Goal: Obtain resource: Obtain resource

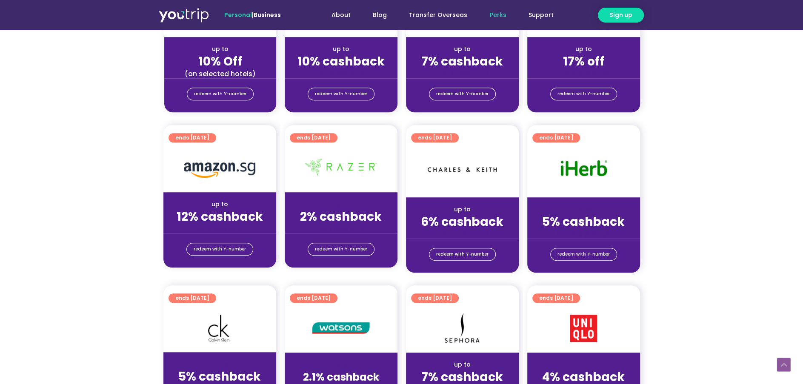
scroll to position [614, 0]
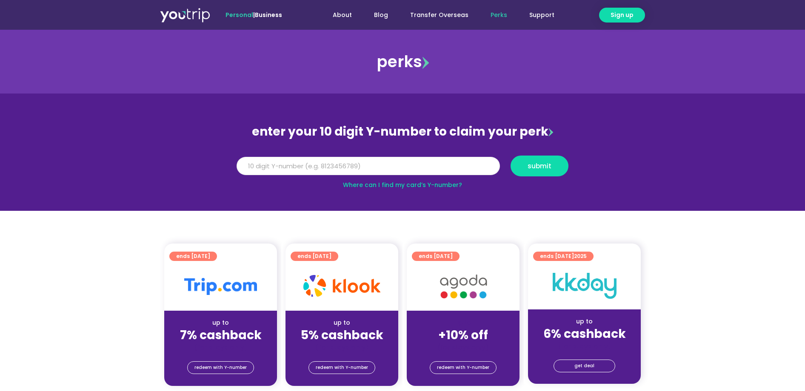
click at [336, 166] on input "Y Number" at bounding box center [368, 166] width 263 height 19
click at [510, 156] on button "submit" at bounding box center [539, 166] width 58 height 21
type input "8192929282"
click at [536, 174] on button "submit" at bounding box center [539, 166] width 58 height 21
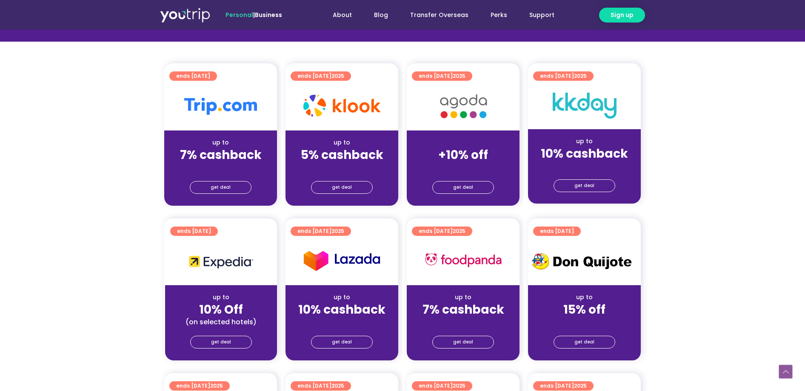
scroll to position [239, 0]
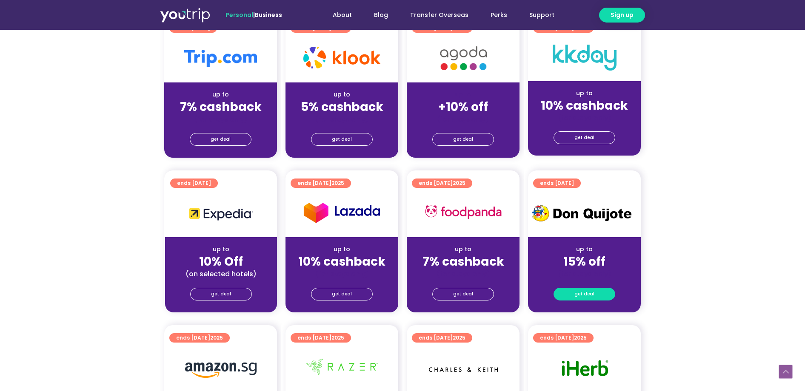
click at [593, 299] on link "get deal" at bounding box center [584, 294] width 62 height 13
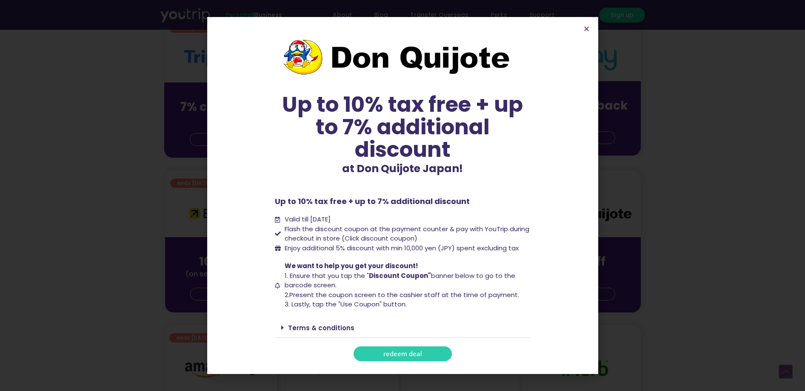
click at [516, 248] on span "Enjoy additional 5% discount with min 10,000 yen (JPY) spent excluding tax" at bounding box center [400, 249] width 236 height 10
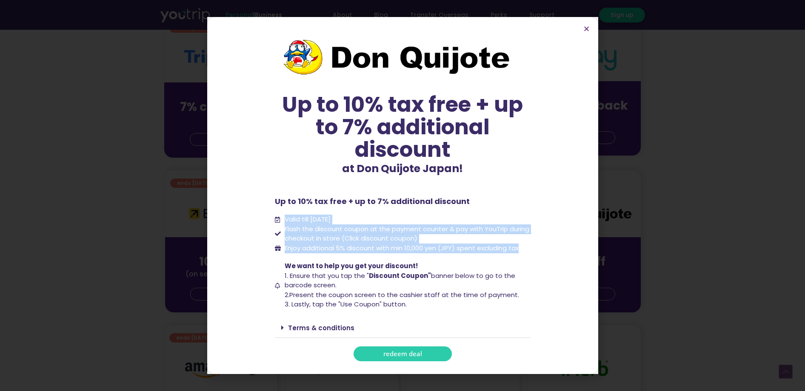
drag, startPoint x: 523, startPoint y: 250, endPoint x: 276, endPoint y: 217, distance: 249.3
click at [276, 217] on ul "Valid till [DATE] Flash the discount coupon at the payment counter & pay with Y…" at bounding box center [402, 234] width 255 height 38
copy ul "Valid till [DATE] Flash the discount coupon at the payment counter & pay with Y…"
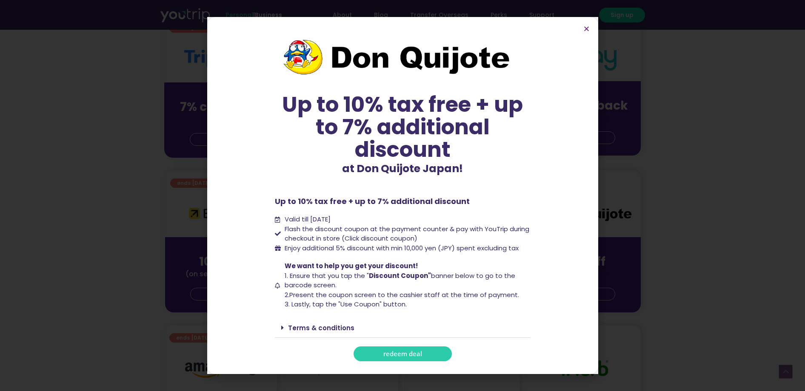
click at [313, 262] on span "We want to help you get your discount!" at bounding box center [351, 266] width 133 height 9
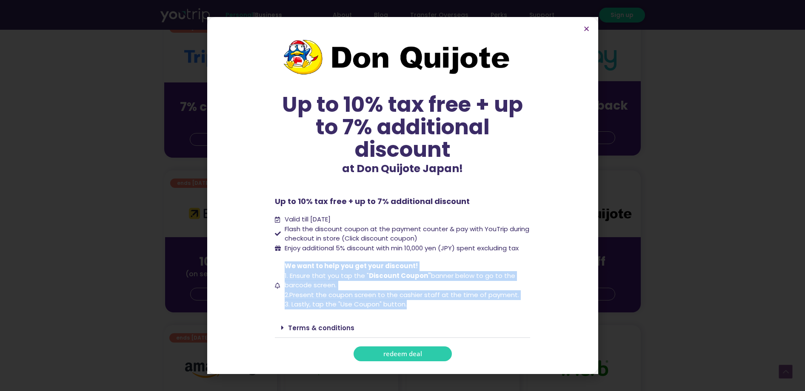
drag, startPoint x: 283, startPoint y: 265, endPoint x: 445, endPoint y: 307, distance: 166.5
click at [445, 307] on span "We want to help you get your discount! 1. Ensure that you t ap the " Discount C…" at bounding box center [406, 286] width 248 height 48
copy span "We want to help you get your discount! 1. Ensure that you t ap the " Discount C…"
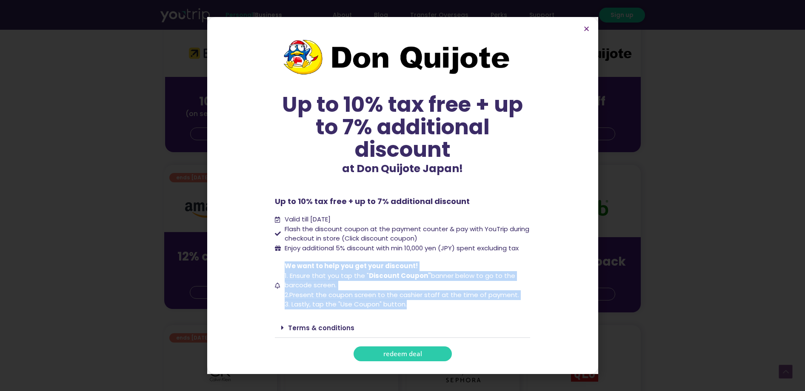
scroll to position [473, 0]
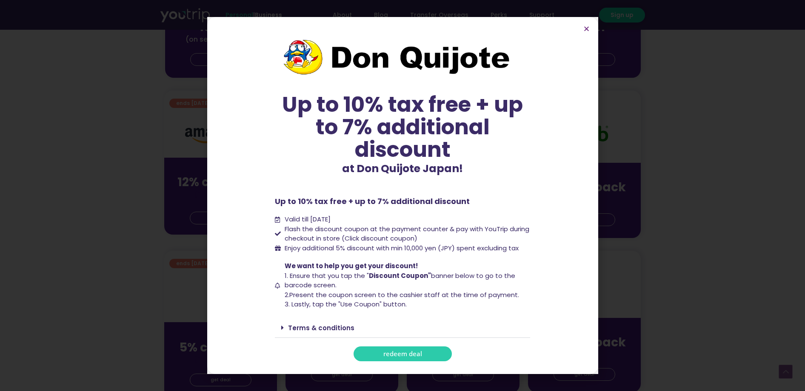
click at [385, 210] on div "Up to 10% tax free + up to 7% additional discount at Don Quijote Japan! Up to 1…" at bounding box center [402, 196] width 255 height 332
click at [311, 326] on link "Terms & conditions" at bounding box center [321, 328] width 66 height 9
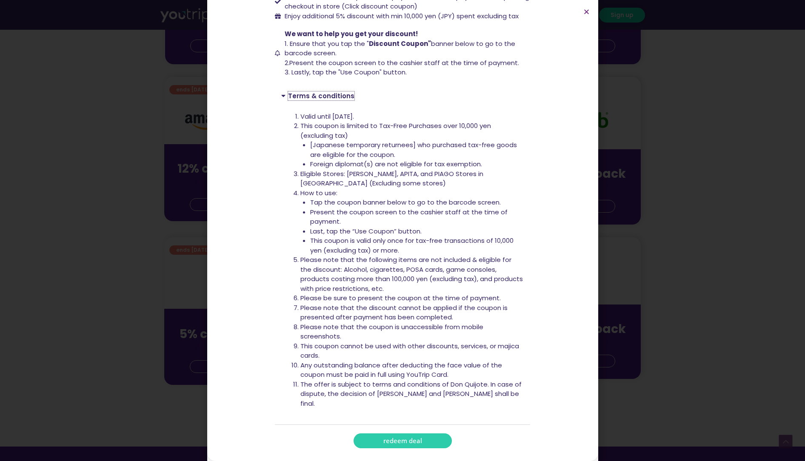
scroll to position [196, 0]
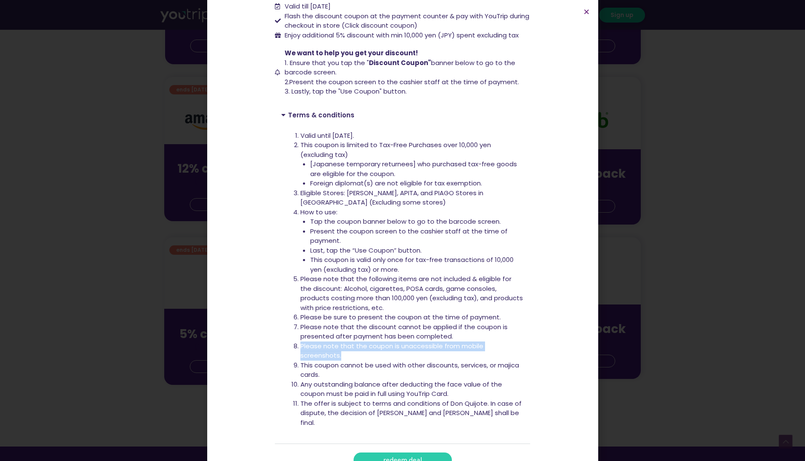
drag, startPoint x: 297, startPoint y: 346, endPoint x: 572, endPoint y: 346, distance: 274.8
click at [572, 346] on section "Up to 10% tax free + up to 7% additional discount at Don Quijote Japan! Up to 1…" at bounding box center [402, 142] width 391 height 676
copy li "Please note that the coupon is unaccessible from mobile screenshots."
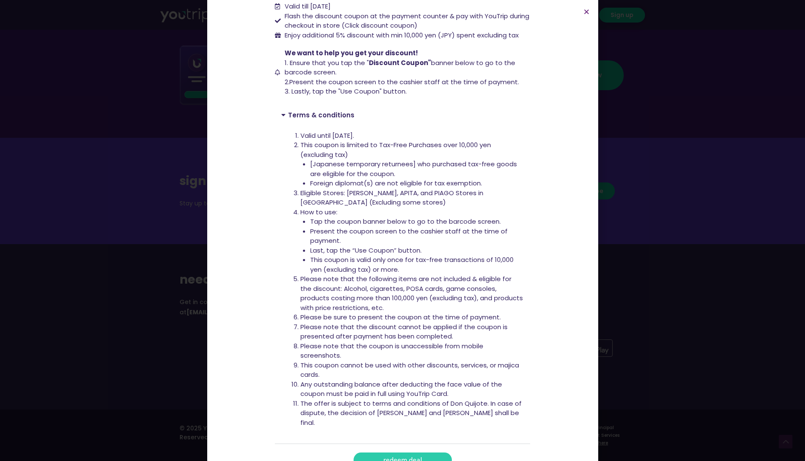
click at [664, 250] on div "Up to 10% tax free + up to 7% additional discount at Don Quijote Japan! Up to 1…" at bounding box center [402, 230] width 805 height 461
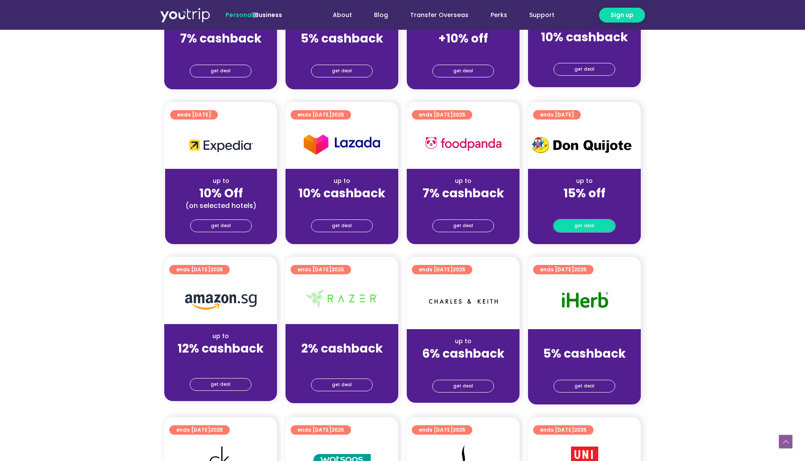
scroll to position [302, 0]
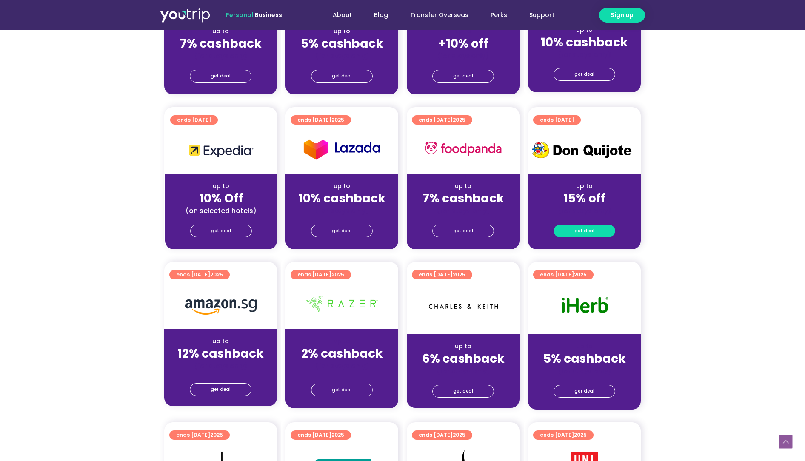
click at [587, 228] on span "get deal" at bounding box center [584, 231] width 20 height 12
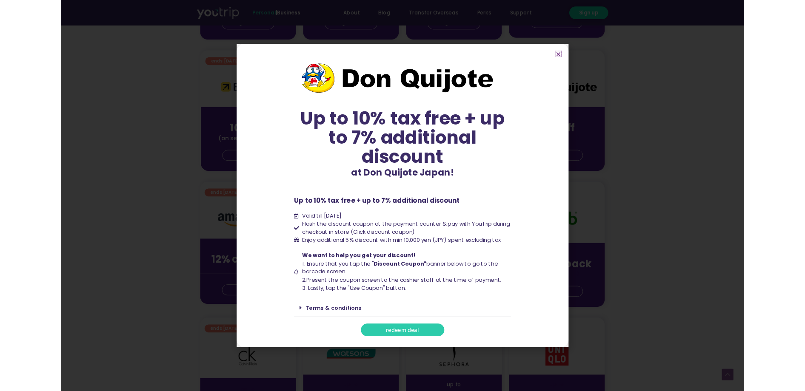
scroll to position [402, 0]
